Goal: Task Accomplishment & Management: Manage account settings

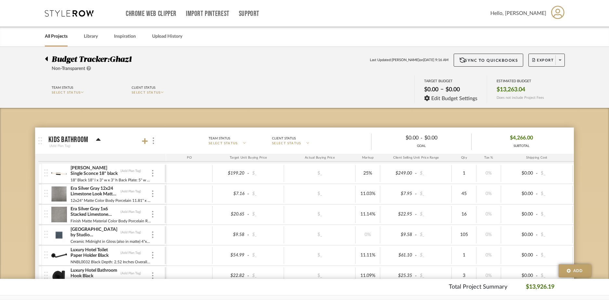
click at [56, 39] on link "All Projects" at bounding box center [56, 36] width 23 height 9
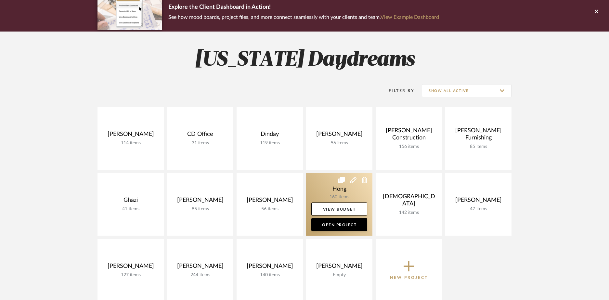
scroll to position [58, 0]
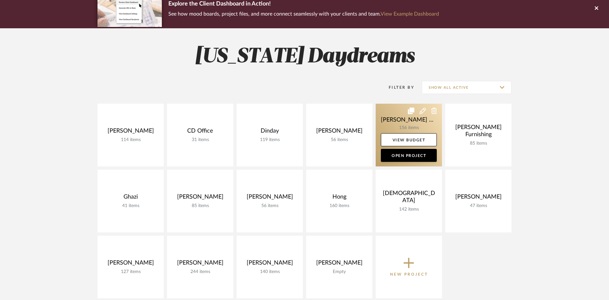
click at [422, 125] on link at bounding box center [409, 135] width 66 height 63
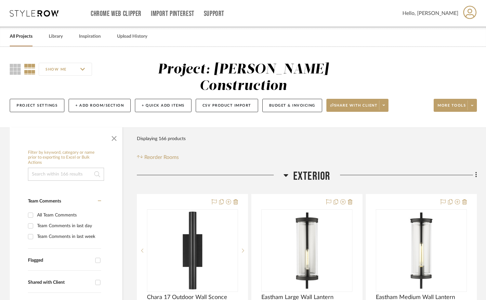
click at [42, 16] on icon at bounding box center [34, 13] width 49 height 7
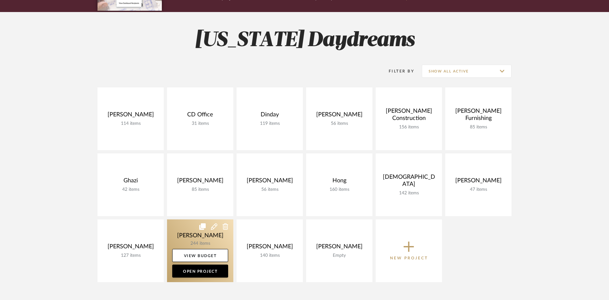
scroll to position [87, 0]
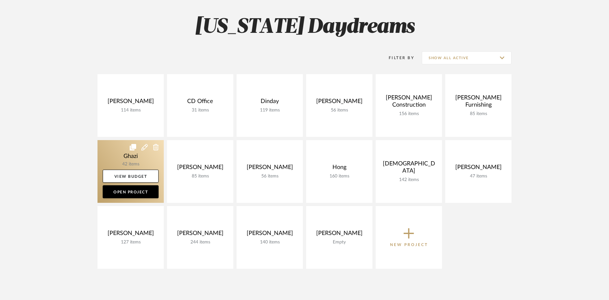
click at [132, 163] on link at bounding box center [131, 171] width 66 height 63
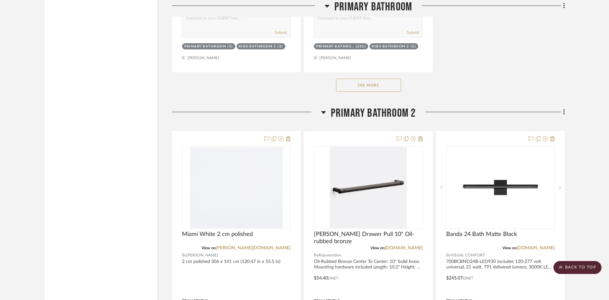
scroll to position [2887, 0]
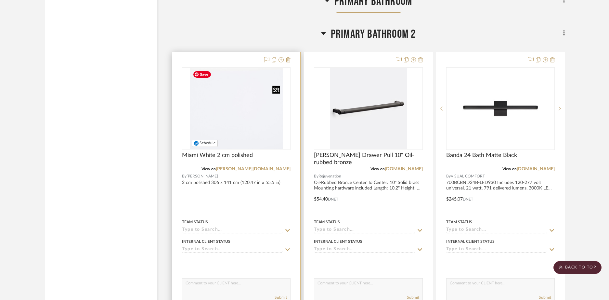
click at [230, 101] on img "0" at bounding box center [236, 108] width 93 height 81
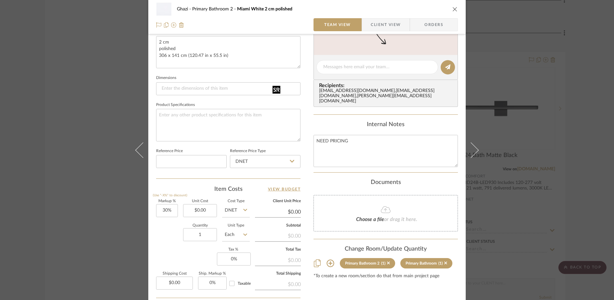
scroll to position [263, 0]
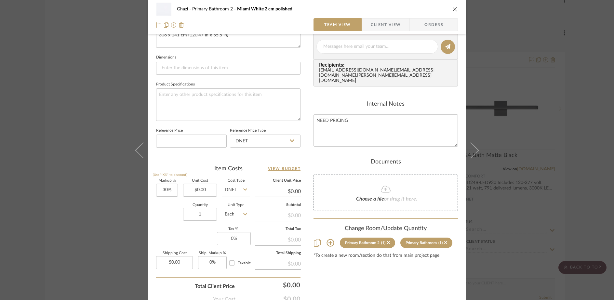
click at [227, 191] on input "DNET" at bounding box center [236, 190] width 28 height 13
click at [235, 219] on div "Retail" at bounding box center [260, 223] width 80 height 17
type input "Retail"
click at [204, 195] on input "$0.00" at bounding box center [200, 190] width 34 height 13
click at [204, 172] on div "Item Costs View Budget" at bounding box center [228, 169] width 144 height 8
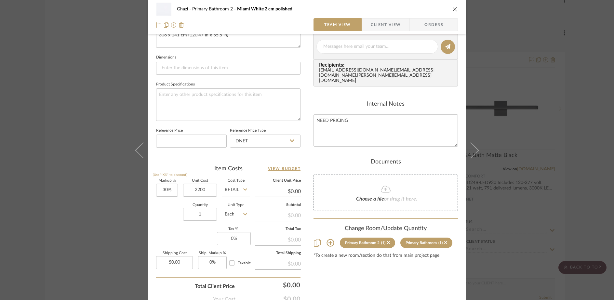
type input "$2,200.00"
type input "$2,860.00"
click at [289, 191] on input "$2,860.00" at bounding box center [278, 192] width 46 height 10
click at [289, 191] on input "2860.00" at bounding box center [278, 192] width 46 height 10
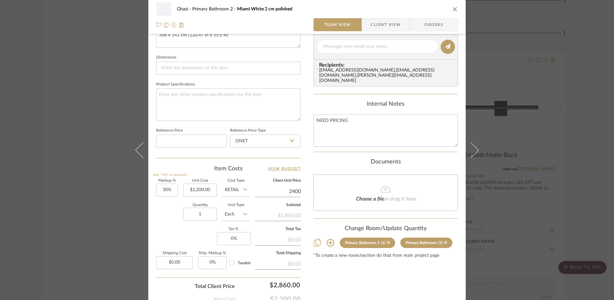
type input "2400"
click at [383, 280] on div "Content here copies to Client View - confirm visibility there. Show in Client D…" at bounding box center [385, 48] width 144 height 535
type input "9.09%"
type input "$2,400.00"
type input "$2,399.98"
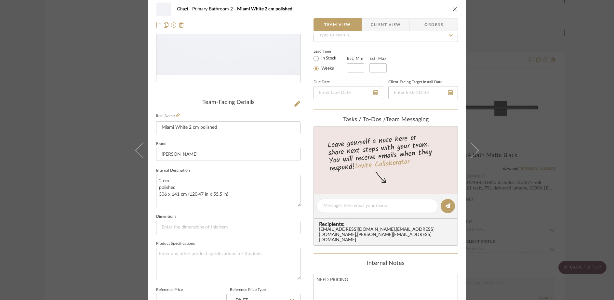
scroll to position [0, 0]
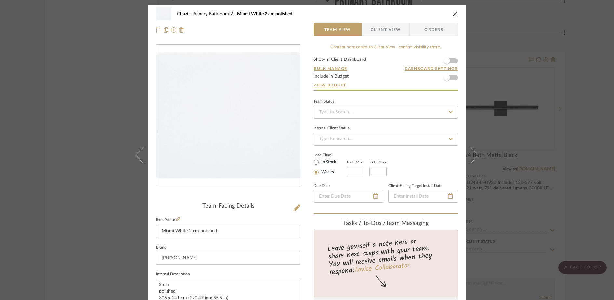
click at [451, 76] on form "Show in Client Dashboard Bulk Manage Dashboard Settings Include in Budget View …" at bounding box center [385, 73] width 144 height 33
click at [445, 79] on span "button" at bounding box center [446, 77] width 7 height 7
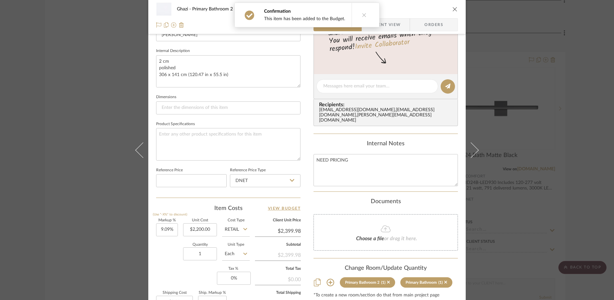
scroll to position [274, 0]
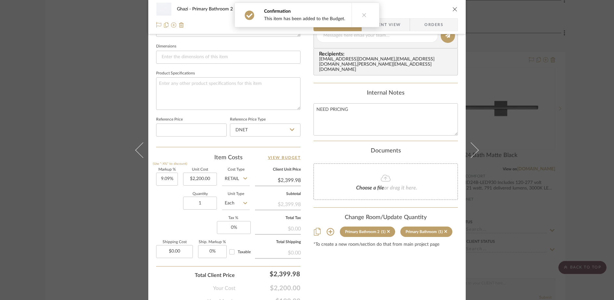
click at [288, 180] on input "$2,399.98" at bounding box center [278, 181] width 46 height 10
type input "2399.98"
click at [288, 180] on input "2399.98" at bounding box center [278, 181] width 46 height 10
click at [213, 178] on input "$2,200.00" at bounding box center [200, 179] width 34 height 13
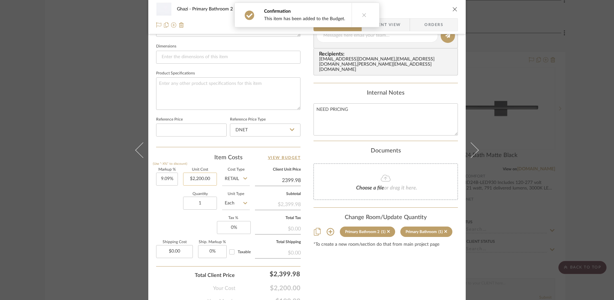
type input "2200.00"
type input "$2,399.98"
click at [213, 178] on input "2200.00" at bounding box center [200, 179] width 34 height 13
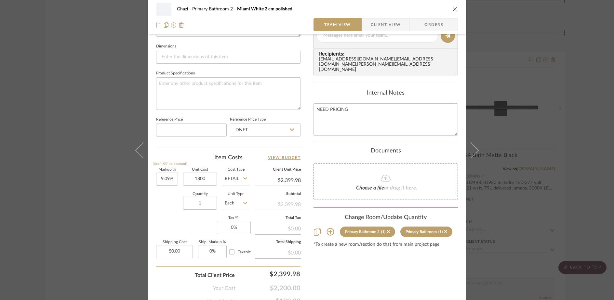
click at [283, 181] on input "$2,399.98" at bounding box center [278, 181] width 46 height 10
type input "$1,800.00"
type input "2399.98"
type input "2000"
click at [373, 282] on div "Content here copies to Client View - confirm visibility there. Show in Client D…" at bounding box center [385, 37] width 144 height 535
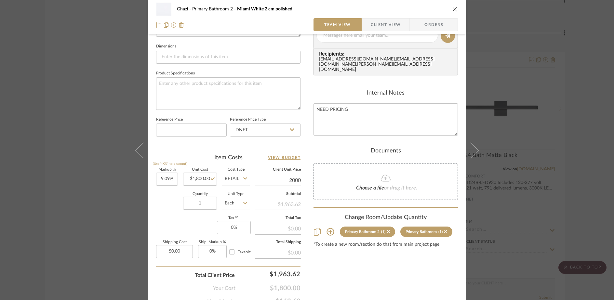
type input "11.11%"
type input "$2,000.00"
type input "$1,999.98"
click at [453, 7] on icon "close" at bounding box center [454, 9] width 5 height 5
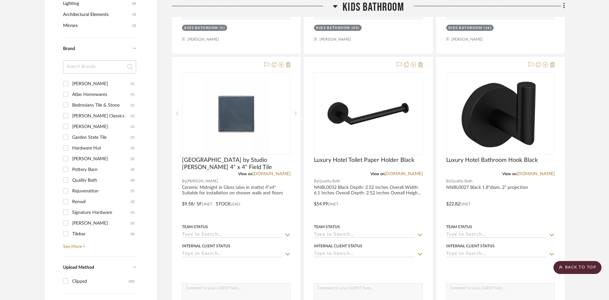
scroll to position [0, 0]
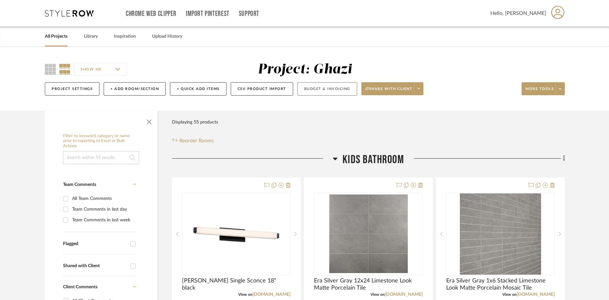
click at [319, 90] on button "Budget & Invoicing" at bounding box center [327, 88] width 60 height 13
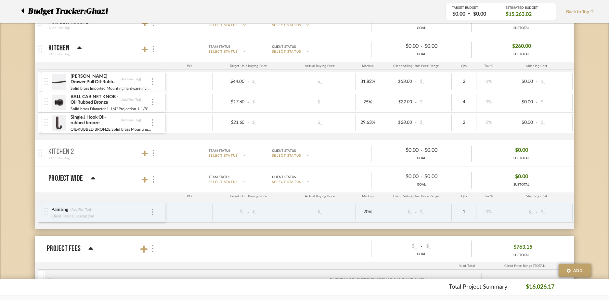
scroll to position [785, 0]
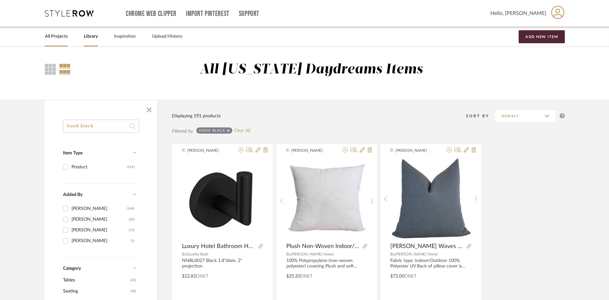
click at [53, 38] on link "All Projects" at bounding box center [56, 36] width 23 height 9
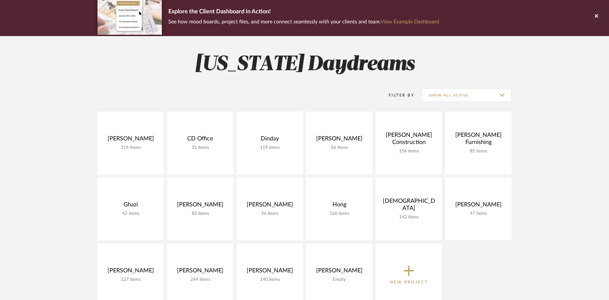
scroll to position [81, 0]
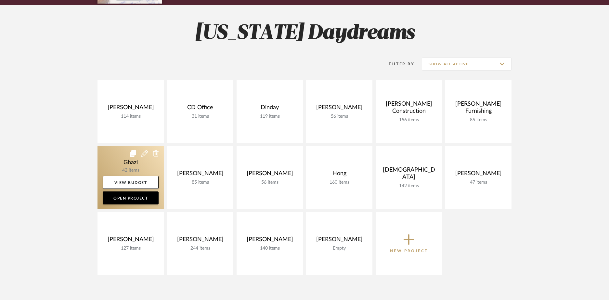
click at [125, 166] on link at bounding box center [131, 177] width 66 height 63
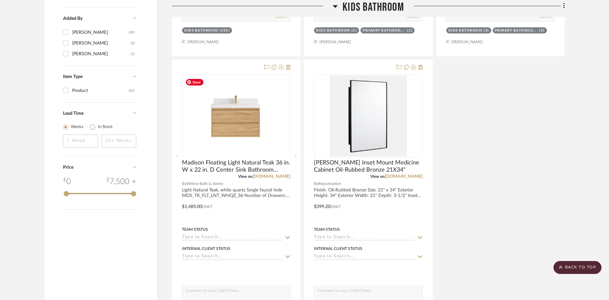
scroll to position [701, 0]
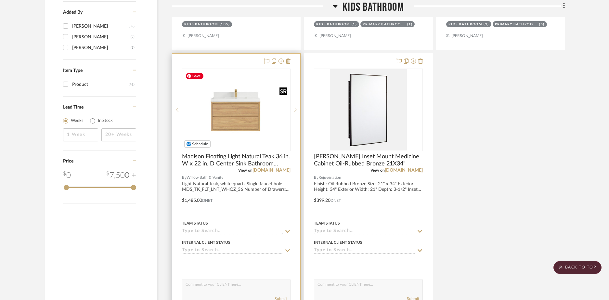
click at [252, 126] on img "0" at bounding box center [236, 110] width 107 height 81
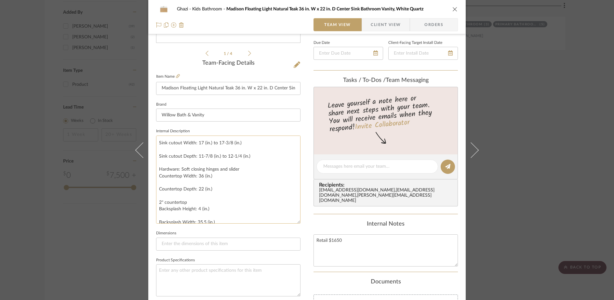
scroll to position [44, 0]
drag, startPoint x: 297, startPoint y: 165, endPoint x: 292, endPoint y: 226, distance: 61.0
click at [292, 227] on textarea "Light Natural Teak, white quartz Single faucet hole MDS_TK_FLT_LNT_WHQZ_36 Numb…" at bounding box center [228, 183] width 144 height 94
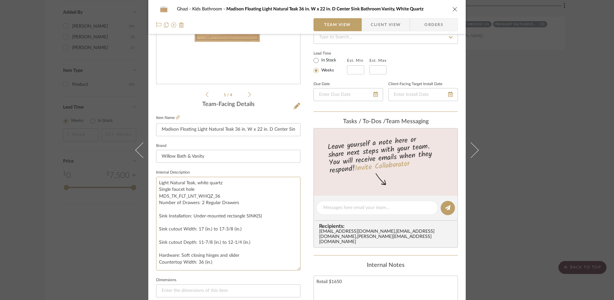
scroll to position [95, 0]
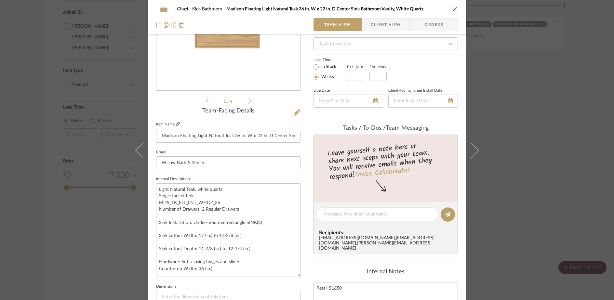
click at [176, 123] on icon at bounding box center [178, 124] width 4 height 4
click at [452, 10] on icon "close" at bounding box center [454, 9] width 5 height 5
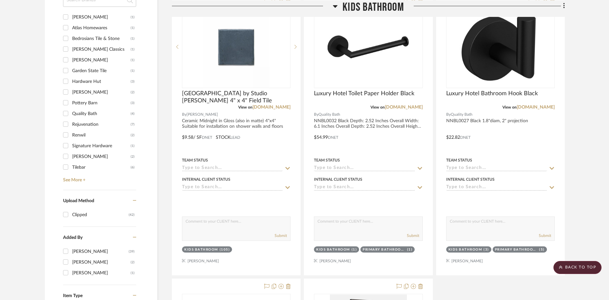
scroll to position [455, 0]
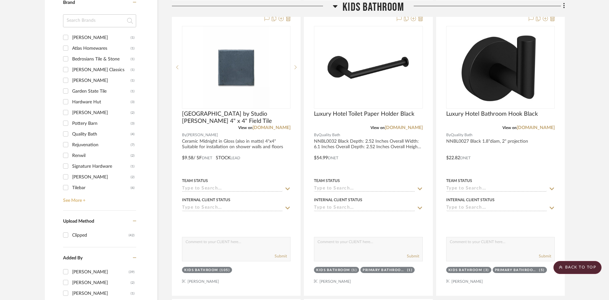
click at [67, 201] on link "See More +" at bounding box center [98, 198] width 75 height 10
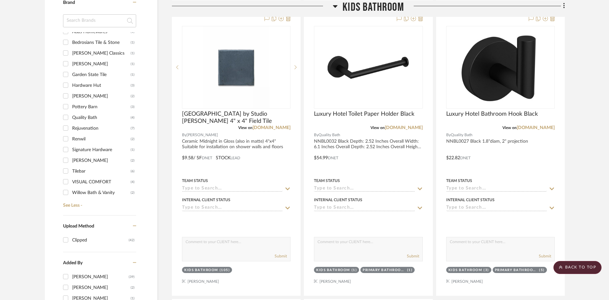
click at [67, 192] on input "Willow Bath & Vanity (2)" at bounding box center [65, 192] width 10 height 10
checkbox input "true"
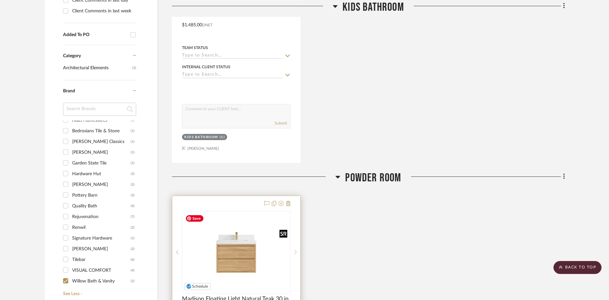
scroll to position [416, 0]
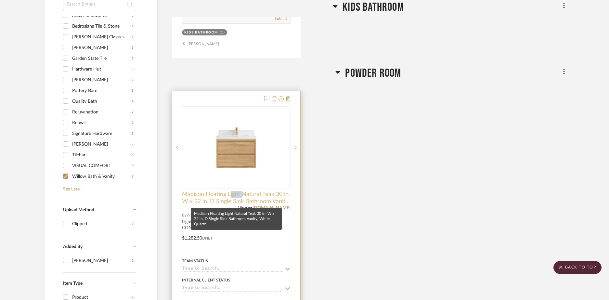
click at [199, 196] on span "Madison Floating Light Natural Teak 30 in. W x 22 in. D Single Sink Bathroom Va…" at bounding box center [236, 198] width 109 height 14
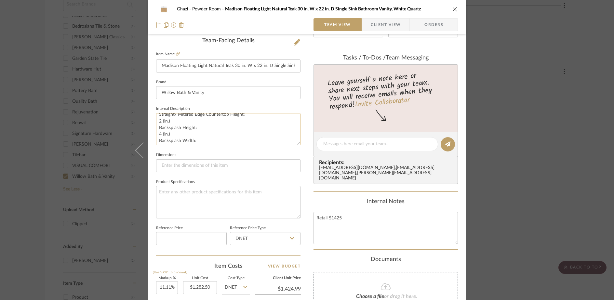
scroll to position [106, 0]
click at [452, 10] on icon "close" at bounding box center [454, 9] width 5 height 5
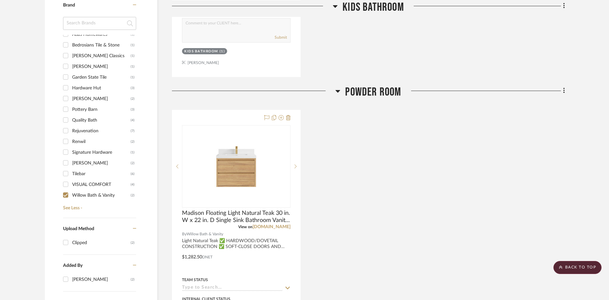
scroll to position [420, 0]
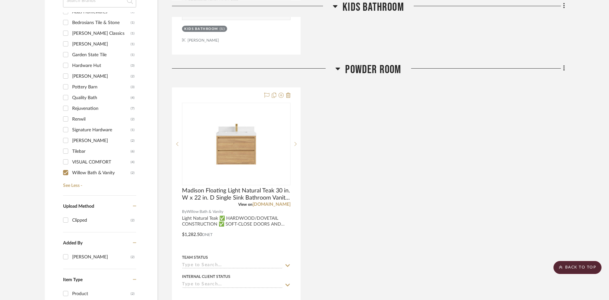
click at [67, 139] on input "Teodor Vanities (2)" at bounding box center [65, 140] width 10 height 10
checkbox input "true"
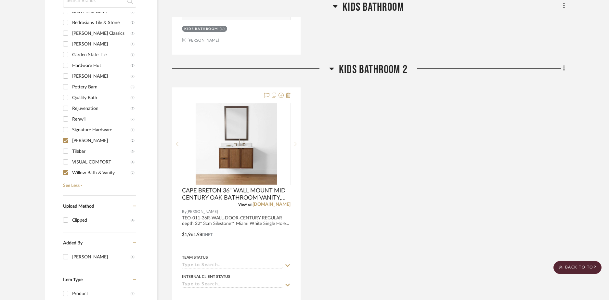
click at [64, 172] on input "Willow Bath & Vanity (2)" at bounding box center [65, 172] width 10 height 10
checkbox input "false"
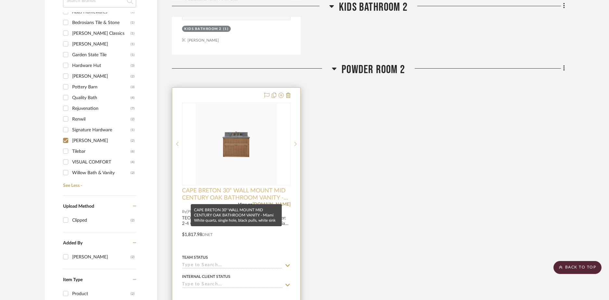
click at [254, 190] on span "CAPE BRETON 30" WALL MOUNT MID CENTURY OAK BATHROOM VANITY - Miami White quartz…" at bounding box center [236, 194] width 109 height 14
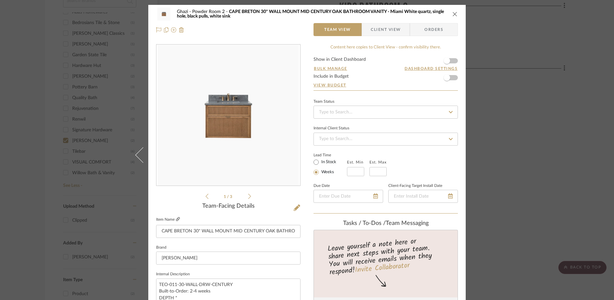
click at [177, 219] on icon at bounding box center [178, 219] width 4 height 4
click at [452, 14] on icon "close" at bounding box center [454, 13] width 5 height 5
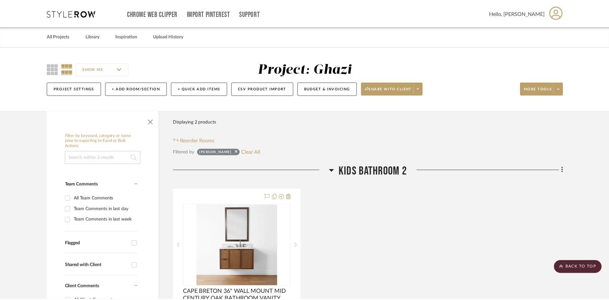
scroll to position [420, 0]
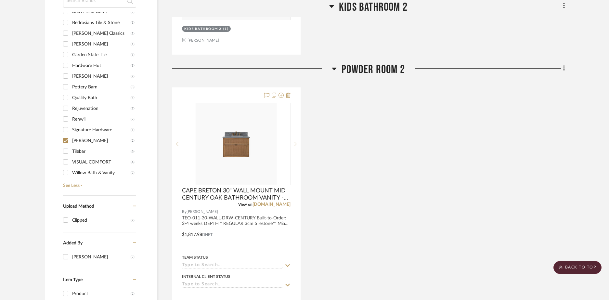
click at [79, 140] on div "[PERSON_NAME]" at bounding box center [101, 141] width 59 height 10
click at [71, 140] on input "Teodor Vanities (2)" at bounding box center [65, 140] width 10 height 10
checkbox input "false"
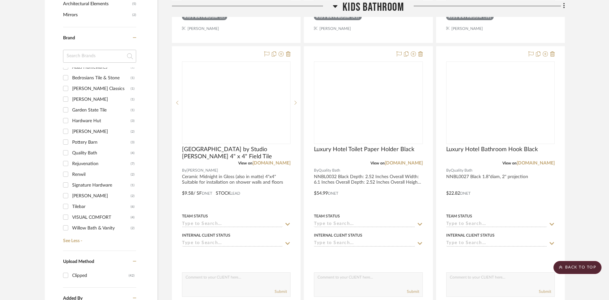
scroll to position [475, 0]
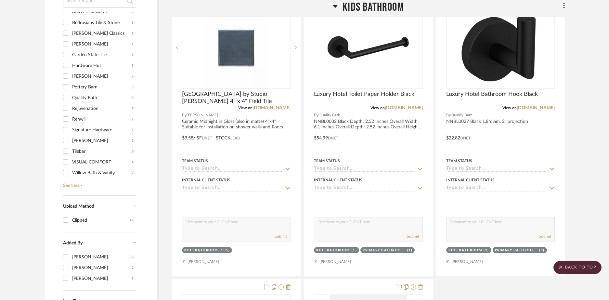
click at [82, 44] on div "[PERSON_NAME]" at bounding box center [101, 44] width 59 height 10
click at [71, 44] on input "Cosentino (1)" at bounding box center [65, 44] width 10 height 10
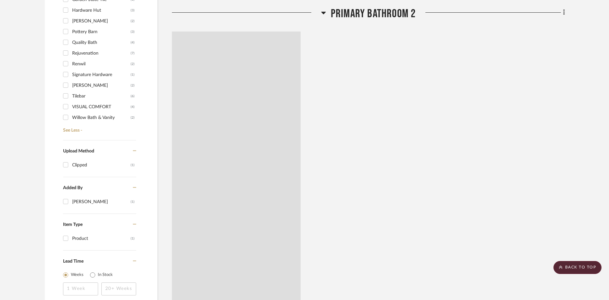
scroll to position [420, 0]
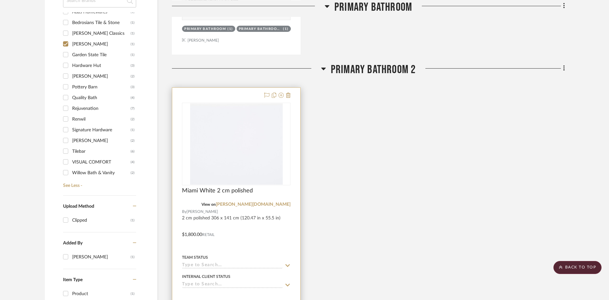
click at [279, 218] on div at bounding box center [236, 230] width 128 height 284
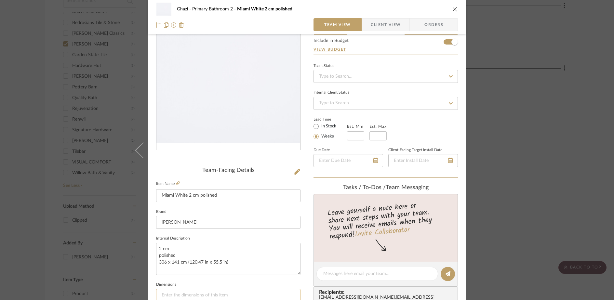
scroll to position [42, 0]
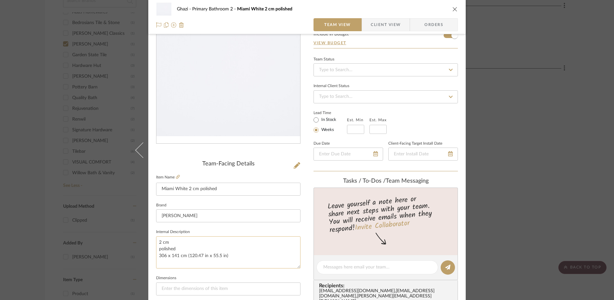
click at [188, 255] on textarea "2 cm polished 306 x 141 cm (120.47 in x 55.5 in)" at bounding box center [228, 252] width 144 height 32
drag, startPoint x: 187, startPoint y: 256, endPoint x: 223, endPoint y: 259, distance: 36.8
click at [223, 259] on textarea "2 cm polished 306 x 141 cm (120.47 in x 55.5 in)" at bounding box center [228, 252] width 144 height 32
click at [452, 10] on icon "close" at bounding box center [454, 9] width 5 height 5
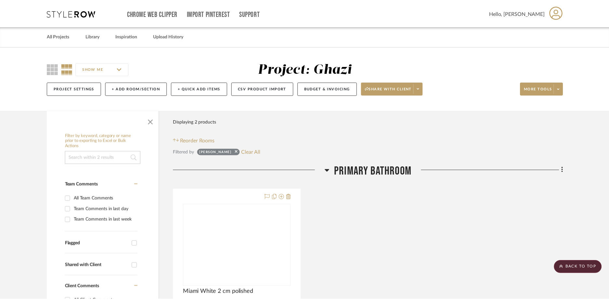
scroll to position [420, 0]
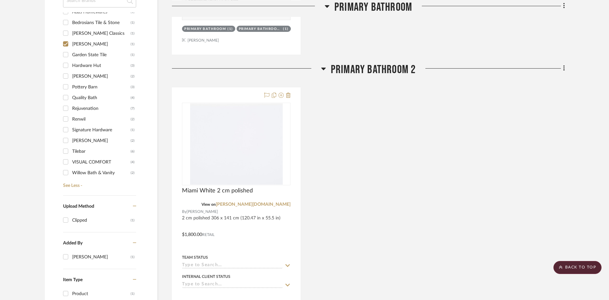
click at [71, 44] on input "Cosentino (1)" at bounding box center [65, 44] width 10 height 10
checkbox input "false"
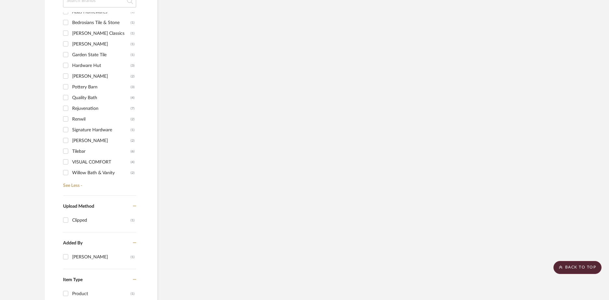
scroll to position [0, 0]
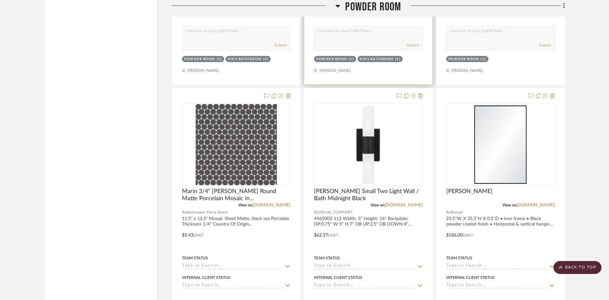
scroll to position [4062, 0]
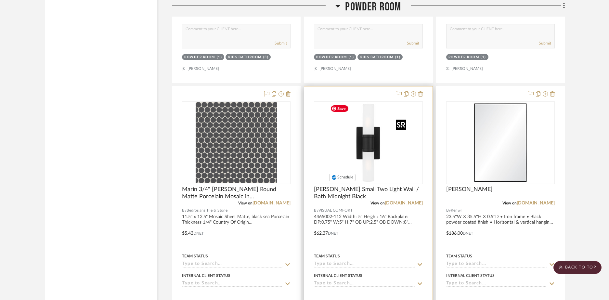
click at [364, 154] on img "0" at bounding box center [368, 142] width 81 height 81
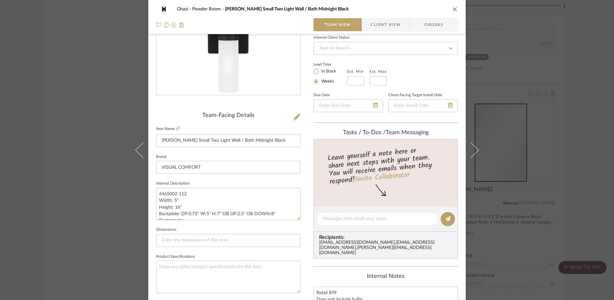
scroll to position [85, 0]
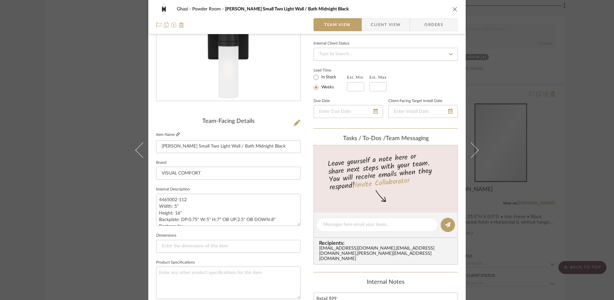
click at [176, 135] on icon at bounding box center [178, 134] width 4 height 4
